Goal: Ask a question

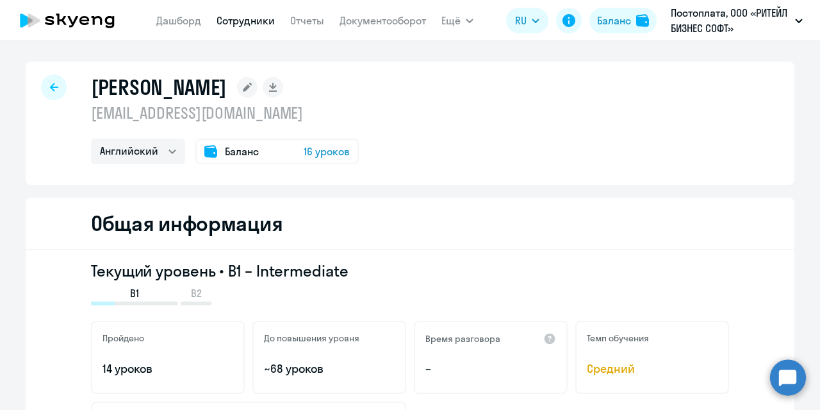
select select "english"
click at [783, 379] on circle at bounding box center [788, 377] width 36 height 36
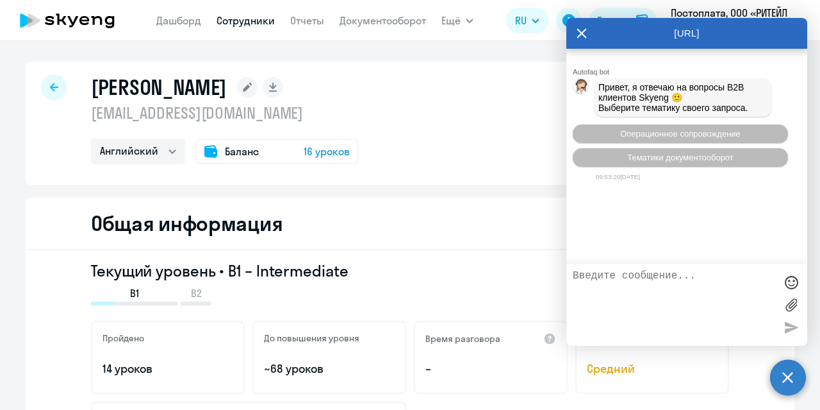
click at [617, 280] on textarea at bounding box center [674, 304] width 203 height 69
type textarea "Привет! Мне нужны контакты нашего менеджера"
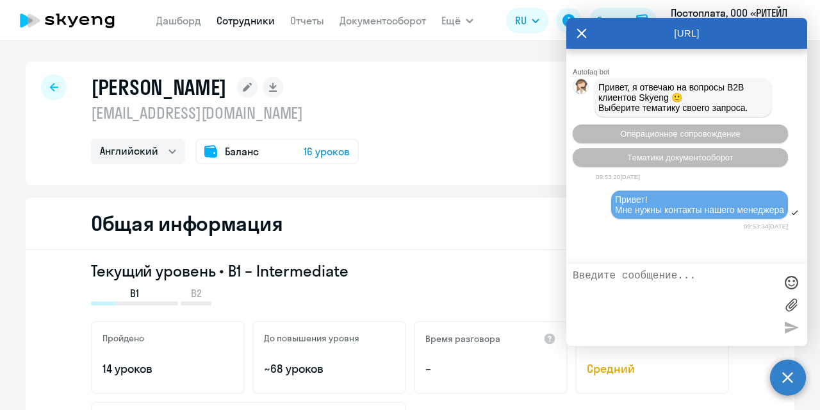
scroll to position [77, 0]
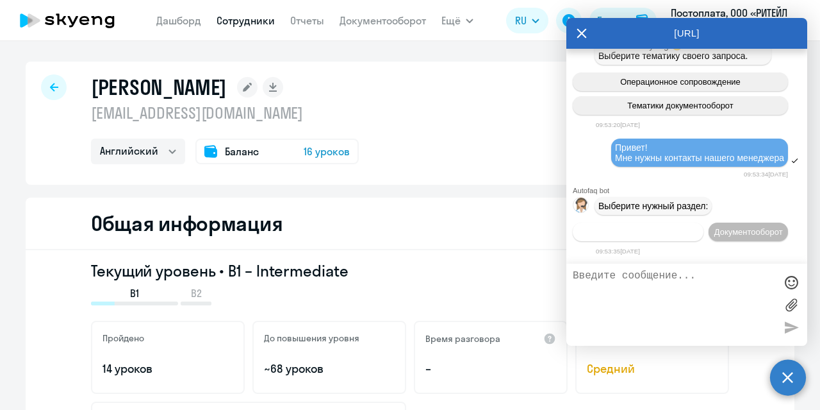
click at [672, 227] on span "Операционное сопровождение" at bounding box center [638, 232] width 120 height 10
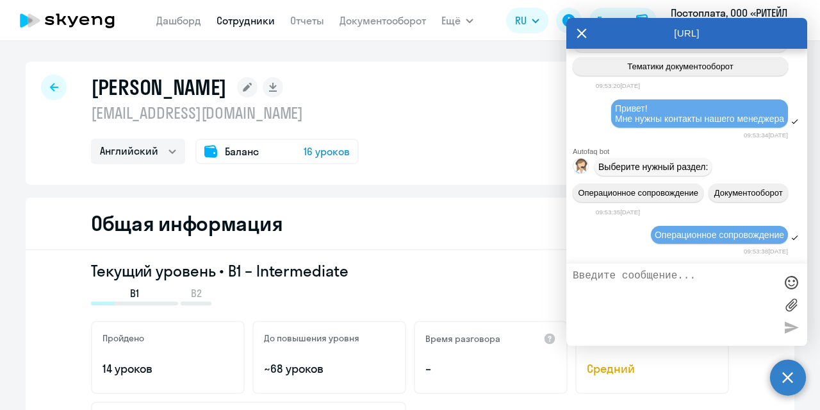
scroll to position [194, 0]
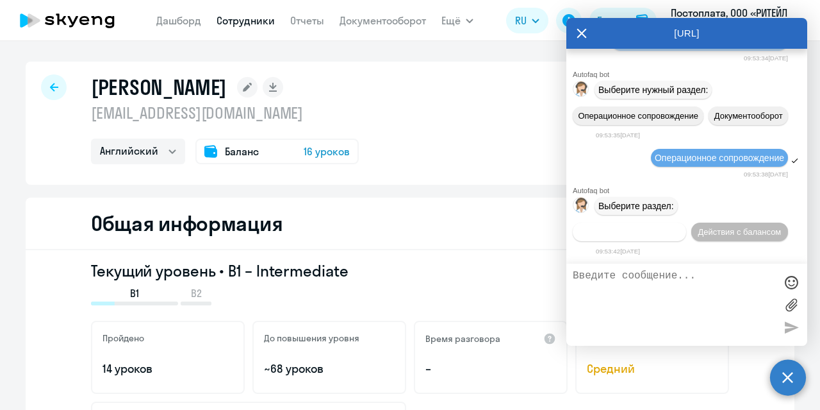
click at [635, 235] on span "Действия по сотрудникам" at bounding box center [629, 232] width 99 height 10
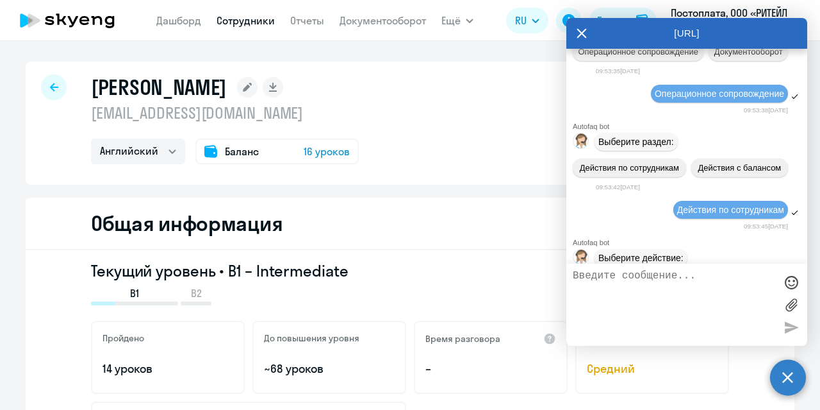
scroll to position [383, 0]
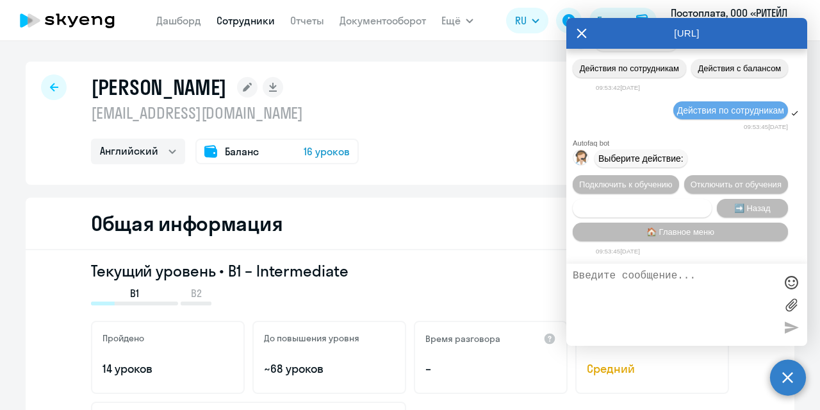
click at [663, 211] on span "Сотруднику нужна помощь" at bounding box center [642, 208] width 104 height 10
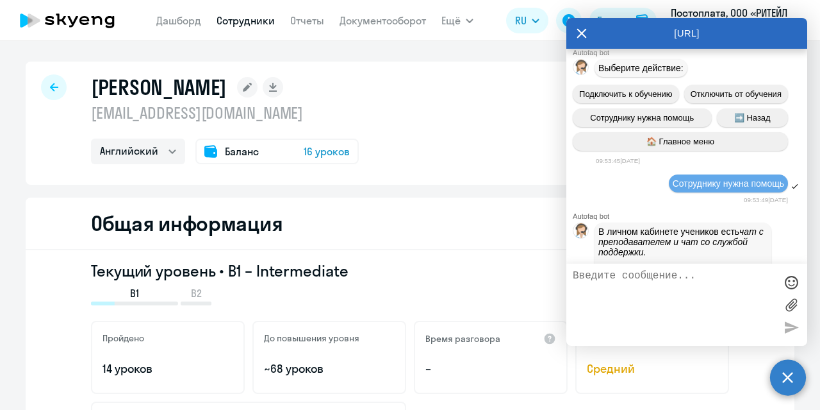
scroll to position [826, 0]
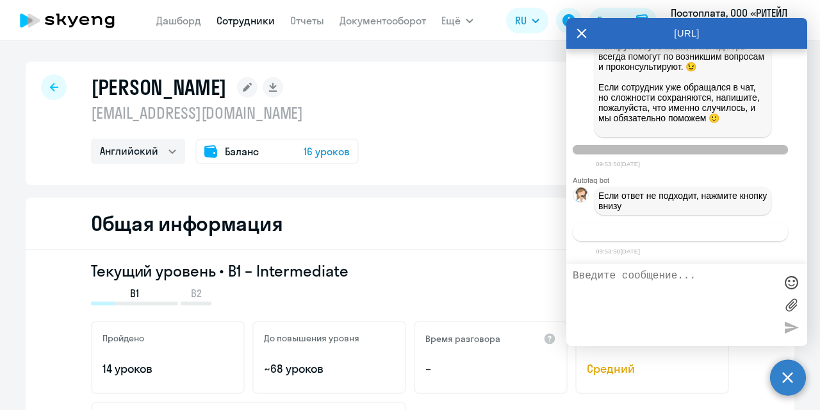
click at [699, 234] on span "Связаться с менеджером" at bounding box center [680, 232] width 98 height 10
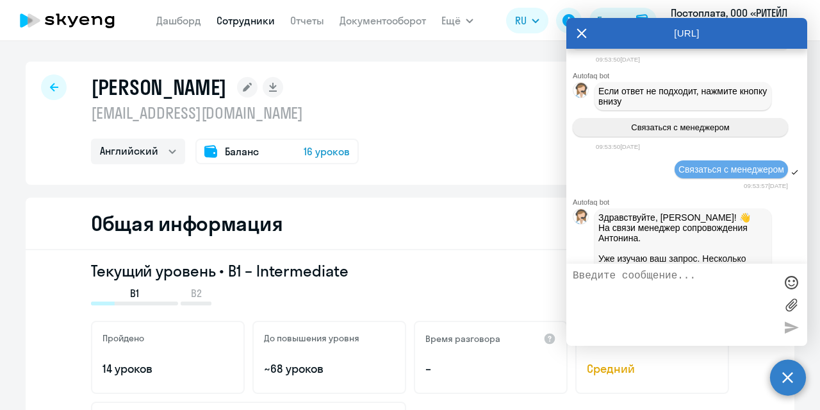
scroll to position [968, 0]
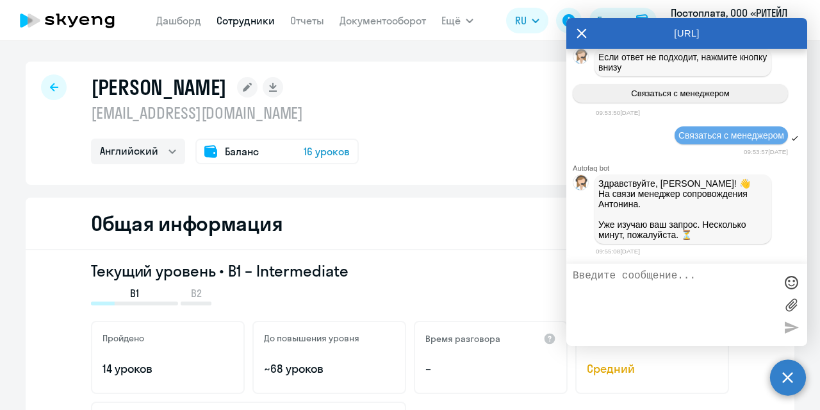
paste textarea "Я пытаюсь в нашем ЛК начислить уроки, но программа не позволяет, пишет - обрати…"
type textarea "Я пытаюсь в нашем ЛК начислить уроки, но программа не позволяет, пишет - обрати…"
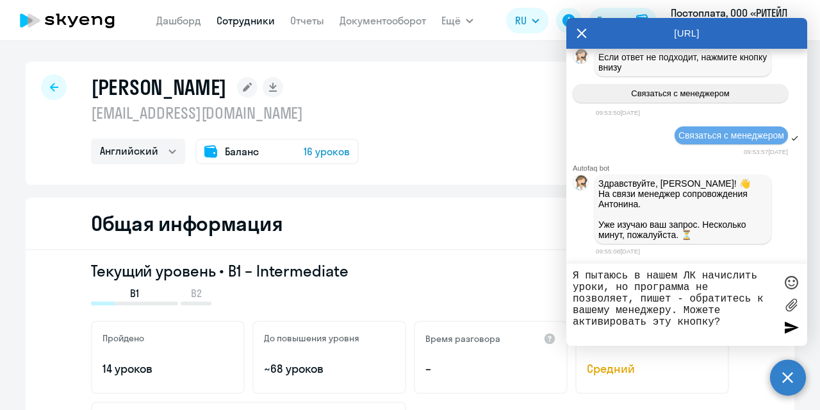
click at [633, 299] on textarea "Я пытаюсь в нашем ЛК начислить уроки, но программа не позволяет, пишет - обрати…" at bounding box center [674, 304] width 203 height 69
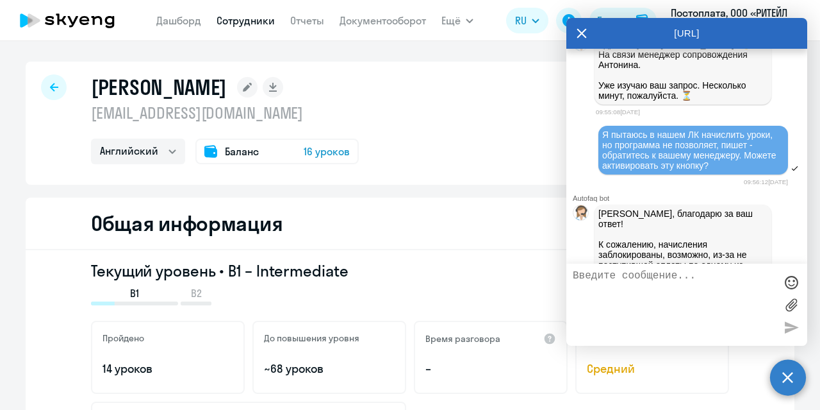
scroll to position [1341, 0]
